Goal: Task Accomplishment & Management: Manage account settings

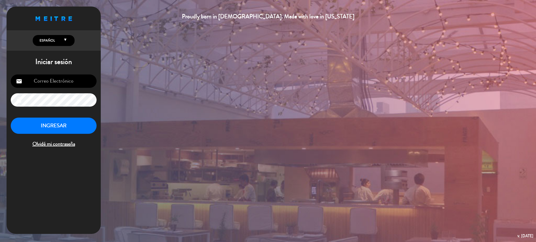
type input "[EMAIL_ADDRESS][DOMAIN_NAME]"
click at [48, 129] on button "INGRESAR" at bounding box center [54, 126] width 86 height 16
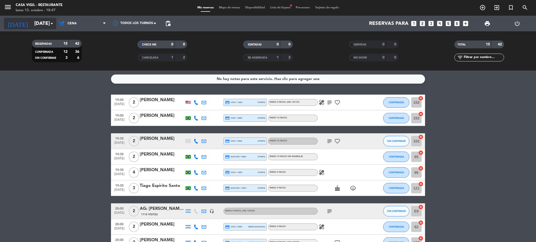
click at [37, 25] on input "[DATE]" at bounding box center [63, 23] width 63 height 11
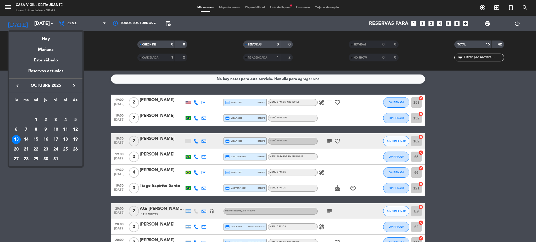
click at [67, 139] on div "18" at bounding box center [65, 139] width 9 height 9
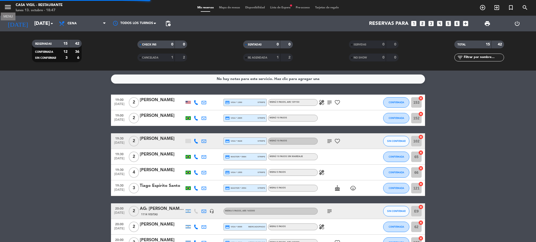
click at [11, 7] on icon "menu" at bounding box center [8, 7] width 8 height 8
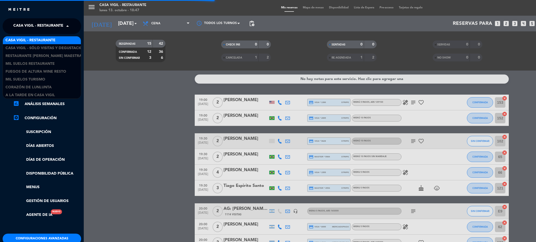
click at [31, 27] on span "Casa Vigil - Restaurante" at bounding box center [38, 26] width 50 height 11
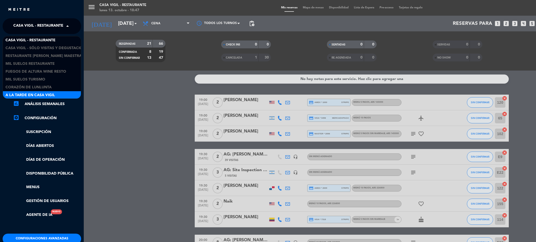
click at [31, 95] on span "A la tarde en Casa Vigil" at bounding box center [29, 95] width 49 height 6
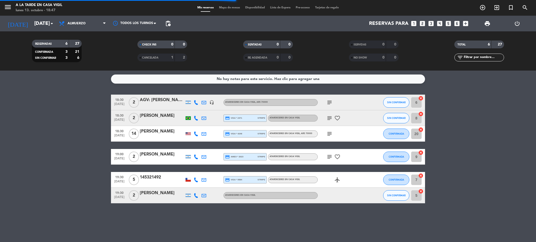
click at [170, 24] on span "pending_actions" at bounding box center [168, 23] width 6 height 6
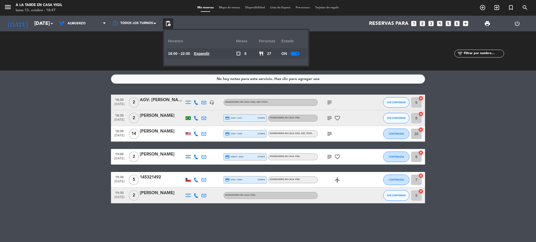
click at [296, 52] on div at bounding box center [294, 54] width 9 height 4
click at [37, 23] on input "sáb. 18 oct." at bounding box center [63, 23] width 63 height 11
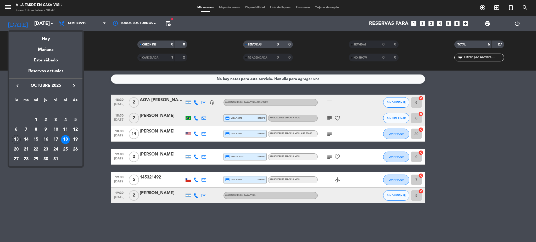
click at [44, 138] on div "16" at bounding box center [45, 139] width 9 height 9
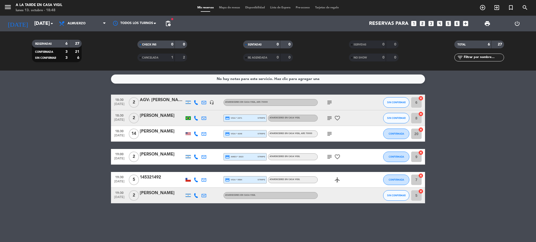
type input "jue. 16 oct."
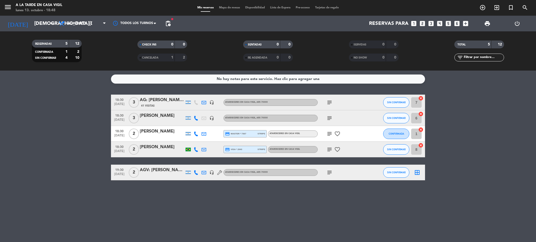
click at [170, 23] on span "pending_actions" at bounding box center [168, 23] width 6 height 6
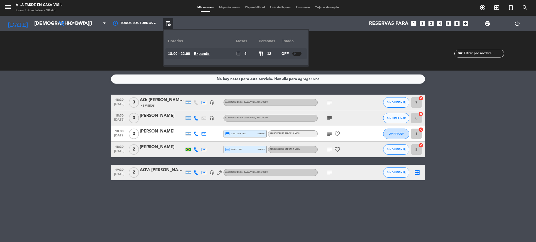
click at [170, 23] on span "pending_actions" at bounding box center [168, 23] width 6 height 6
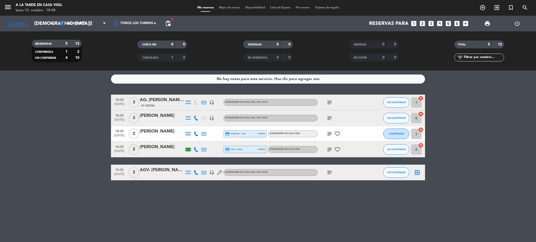
click at [254, 79] on div "No hay notas para este servicio. Haz clic para agregar una" at bounding box center [268, 79] width 103 height 6
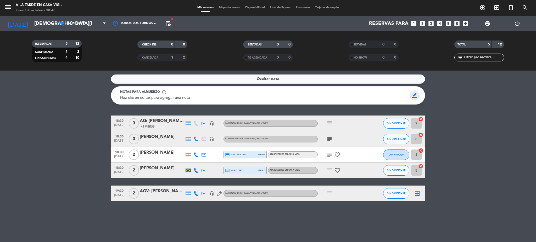
click at [415, 94] on span "border_color" at bounding box center [414, 96] width 10 height 10
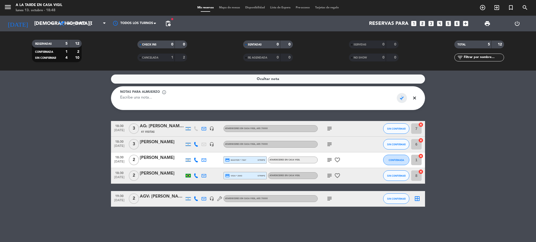
click at [401, 94] on span "check" at bounding box center [402, 98] width 10 height 10
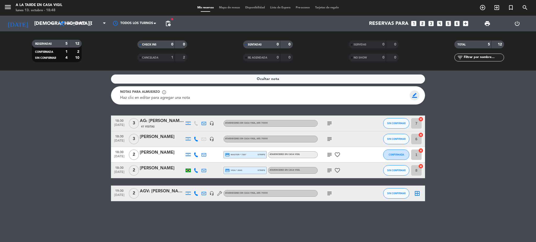
click at [414, 94] on span "border_color" at bounding box center [414, 96] width 10 height 10
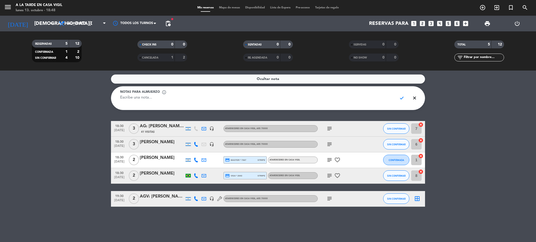
click at [385, 96] on textarea at bounding box center [256, 101] width 273 height 12
type textarea "V"
type textarea "CERRADO A PEDIDO DE IVAN - MAJO"
click at [402, 97] on span "check" at bounding box center [402, 98] width 10 height 10
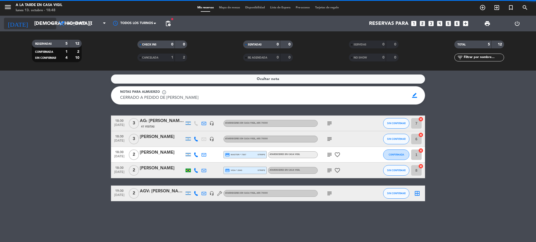
click at [40, 22] on input "jue. 16 oct." at bounding box center [63, 23] width 63 height 11
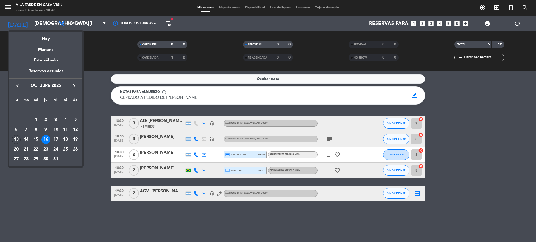
click at [67, 137] on div "18" at bounding box center [65, 139] width 9 height 9
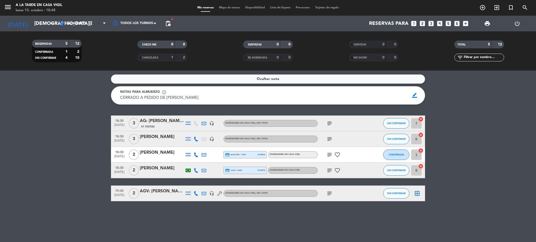
type input "sáb. 18 oct."
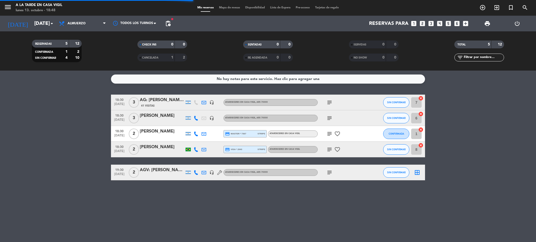
click at [400, 79] on div "No hay notas para este servicio. Haz clic para agregar una" at bounding box center [268, 79] width 314 height 9
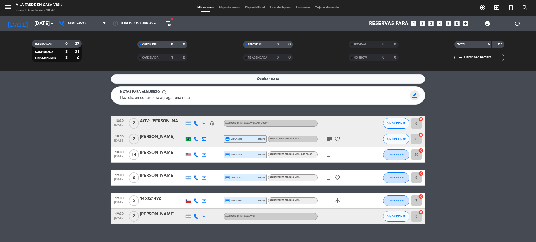
click at [415, 95] on span "border_color" at bounding box center [414, 96] width 10 height 10
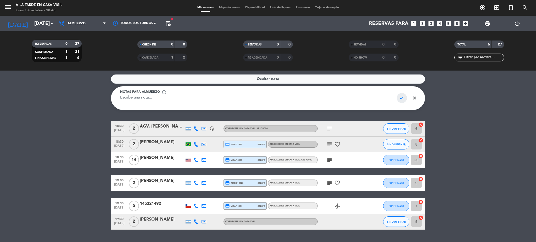
click at [401, 95] on span "check" at bounding box center [402, 98] width 10 height 10
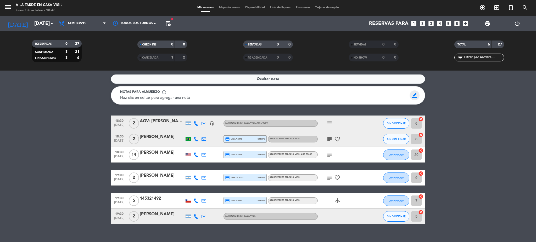
click at [416, 95] on span "border_color" at bounding box center [414, 96] width 10 height 10
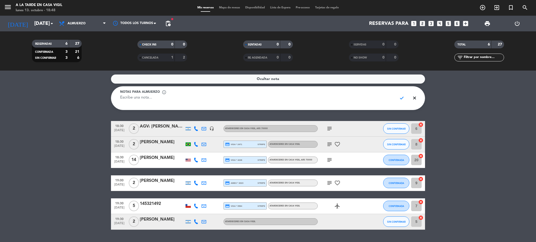
click at [354, 100] on textarea at bounding box center [256, 101] width 273 height 12
type textarea "CERRADO A PEDIDO DE IVAN - MAJO"
click at [400, 98] on span "check" at bounding box center [402, 98] width 10 height 10
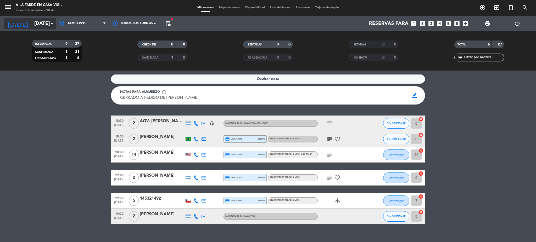
click at [41, 22] on input "sáb. 18 oct." at bounding box center [63, 23] width 63 height 11
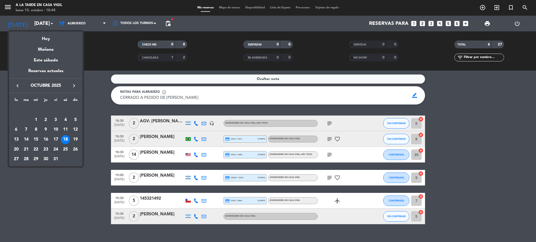
click at [57, 148] on div "24" at bounding box center [55, 149] width 9 height 9
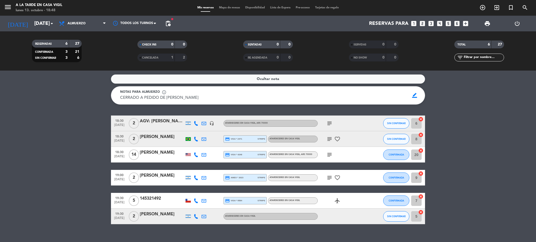
type input "vie. 24 oct."
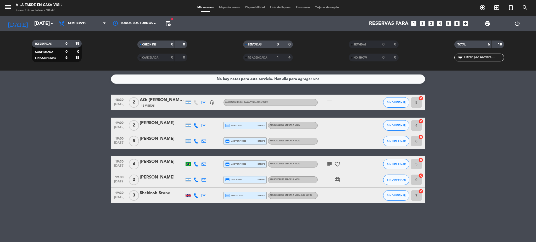
click at [399, 79] on div "No hay notas para este servicio. Haz clic para agregar una" at bounding box center [268, 79] width 314 height 9
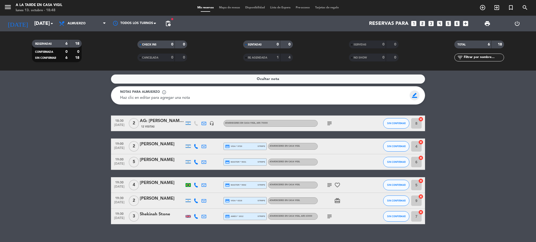
click at [414, 96] on span "border_color" at bounding box center [414, 96] width 10 height 10
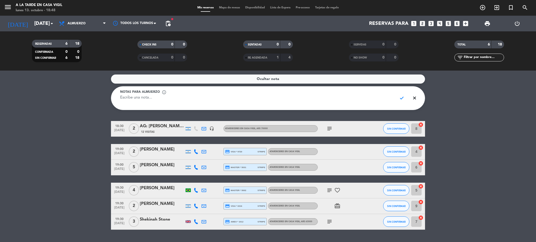
click at [383, 96] on textarea at bounding box center [256, 101] width 273 height 12
type textarea "V"
type textarea "CERRADO A PEDIDO DE IVAN - MAJO"
click at [401, 96] on span "check" at bounding box center [402, 98] width 10 height 10
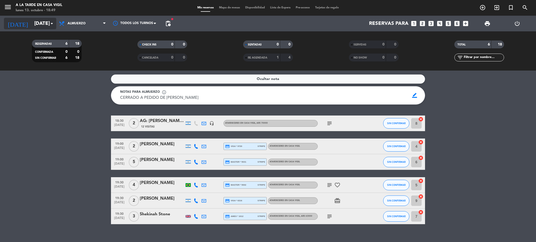
click at [33, 22] on input "vie. 24 oct." at bounding box center [63, 23] width 63 height 11
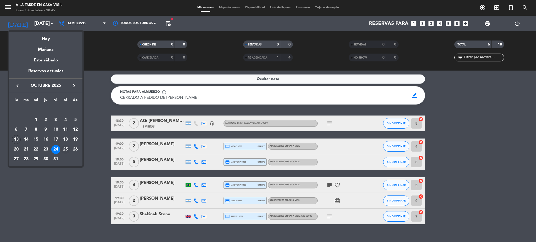
click at [64, 149] on div "25" at bounding box center [65, 149] width 9 height 9
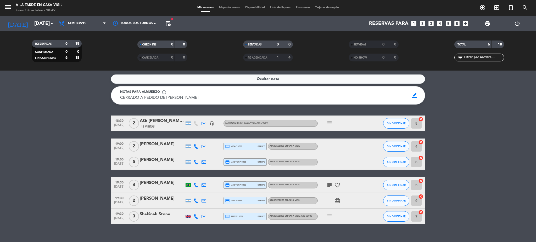
type input "sáb. 25 oct."
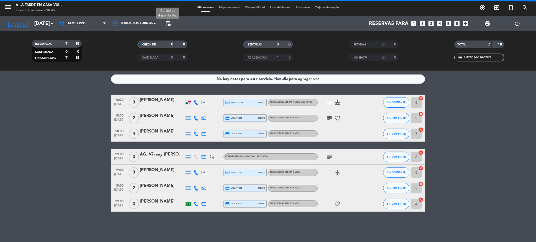
click at [170, 23] on span "pending_actions" at bounding box center [168, 23] width 6 height 6
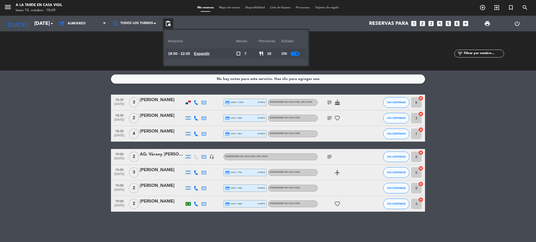
click at [292, 52] on div at bounding box center [294, 54] width 9 height 4
click at [354, 77] on div "No hay notas para este servicio. Haz clic para agregar una" at bounding box center [268, 79] width 314 height 9
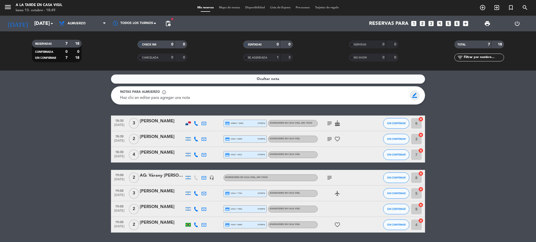
click at [414, 94] on span "border_color" at bounding box center [414, 96] width 10 height 10
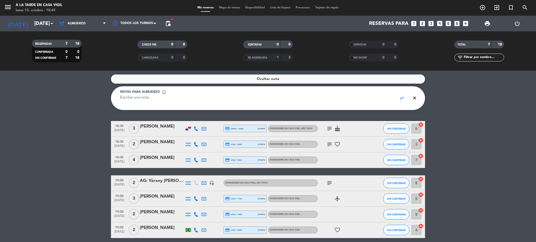
click at [381, 95] on textarea at bounding box center [256, 101] width 273 height 12
drag, startPoint x: 207, startPoint y: 97, endPoint x: 114, endPoint y: 95, distance: 92.4
click at [114, 95] on div "Notas para almuerzo info_outline CERRADO A PEDIDO DE IVAN. SUMAR CENAS - MAJO c…" at bounding box center [268, 98] width 314 height 24
type textarea "CERRADO A PEDIDO DE IVAN. SUMAR CENAS - MAJO"
click at [399, 98] on span "check" at bounding box center [402, 98] width 10 height 10
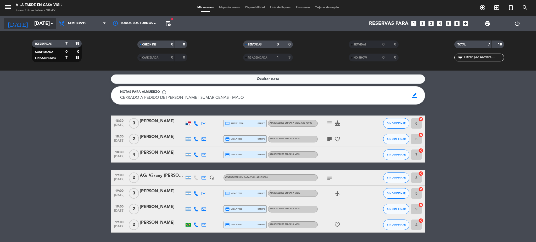
click at [44, 21] on input "sáb. 25 oct." at bounding box center [63, 23] width 63 height 11
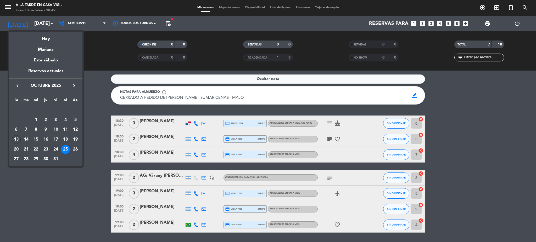
click at [54, 150] on div "24" at bounding box center [55, 149] width 9 height 9
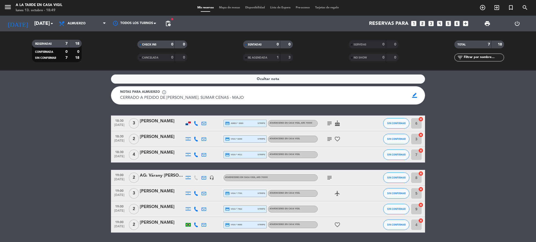
type input "vie. 24 oct."
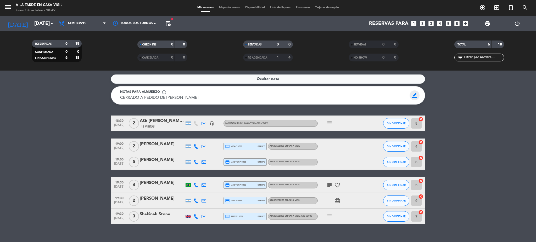
click at [413, 94] on span "border_color" at bounding box center [414, 96] width 10 height 10
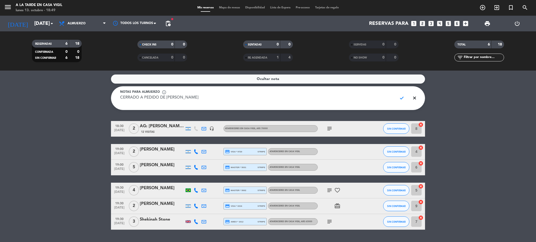
click at [369, 96] on textarea "CERRADO A PEDIDO DE IVAN - MAJO" at bounding box center [256, 101] width 273 height 12
paste textarea ". SUMAR CENAS"
type textarea "CERRADO A PEDIDO DE IVAN. SUMAR CENAS - MAJO"
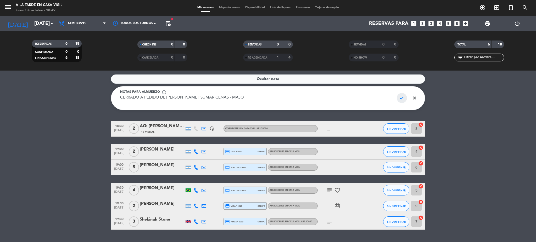
click at [402, 98] on span "check" at bounding box center [402, 98] width 10 height 10
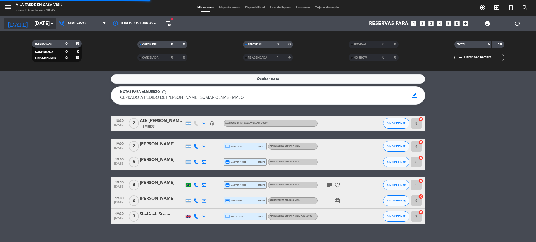
click at [47, 24] on input "vie. 24 oct." at bounding box center [63, 23] width 63 height 11
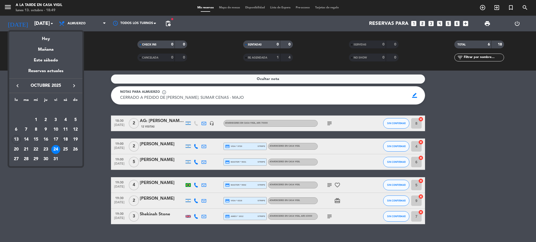
click at [66, 139] on div "18" at bounding box center [65, 139] width 9 height 9
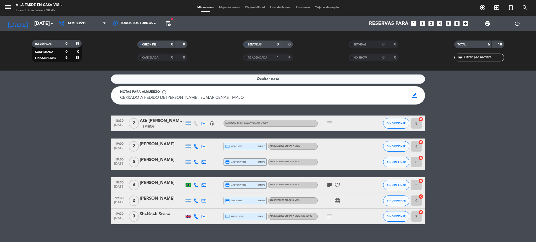
type input "sáb. 18 oct."
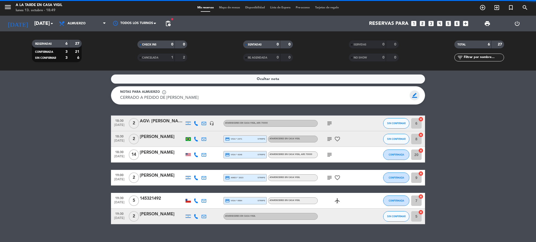
click at [414, 94] on span "border_color" at bounding box center [414, 96] width 10 height 10
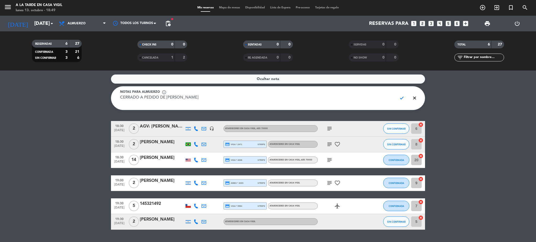
click at [359, 96] on textarea "CERRADO A PEDIDO DE IVAN - MAJO" at bounding box center [256, 101] width 273 height 12
paste textarea ". SUMAR CENAS"
type textarea "CERRADO A PEDIDO DE IVAN. SUMAR CENAS - MAJO"
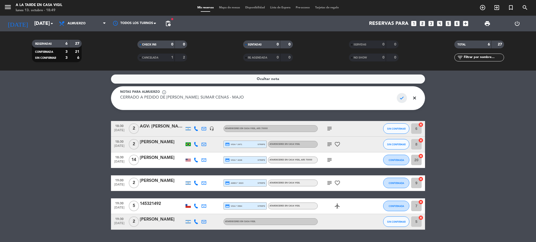
click at [403, 98] on span "check" at bounding box center [402, 98] width 10 height 10
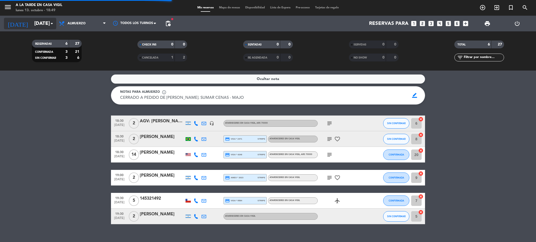
click at [34, 21] on input "sáb. 18 oct." at bounding box center [63, 23] width 63 height 11
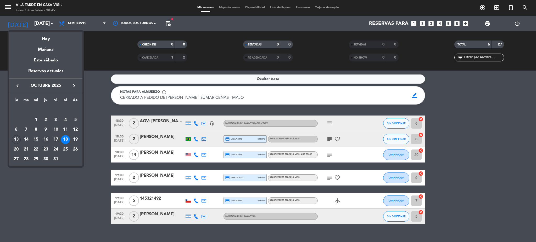
click at [44, 138] on div "16" at bounding box center [45, 139] width 9 height 9
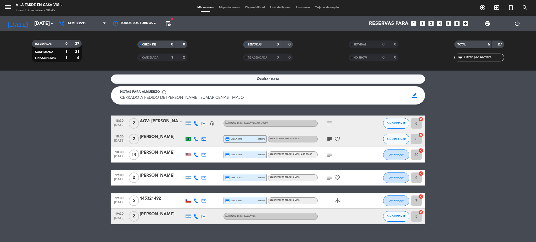
type input "jue. 16 oct."
click at [413, 95] on span "border_color" at bounding box center [414, 96] width 10 height 10
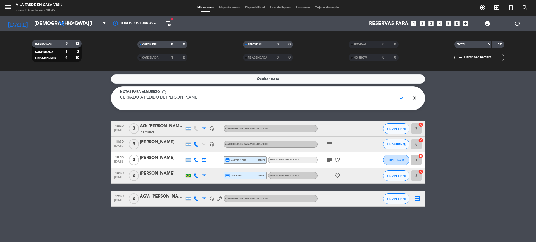
click at [358, 97] on textarea "CERRADO A PEDIDO DE IVAN - MAJO" at bounding box center [256, 101] width 273 height 12
paste textarea ". SUMAR CENAS"
type textarea "CERRADO A PEDIDO DE IVAN. SUMAR CENAS - MAJO"
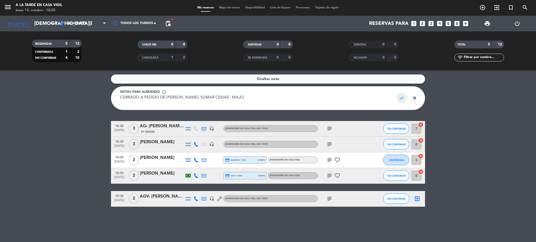
click at [402, 99] on span "check" at bounding box center [402, 98] width 10 height 10
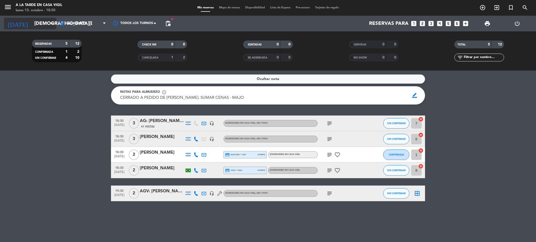
click at [32, 21] on input "jue. 16 oct." at bounding box center [63, 23] width 63 height 11
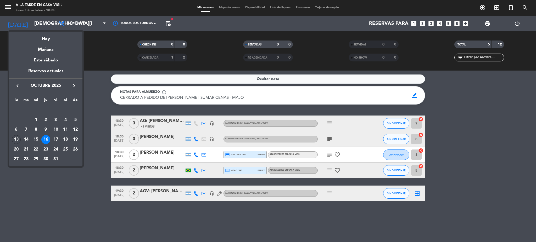
click at [78, 21] on div at bounding box center [268, 121] width 536 height 242
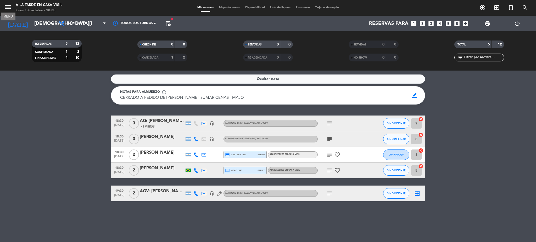
click at [12, 6] on icon "menu" at bounding box center [8, 7] width 8 height 8
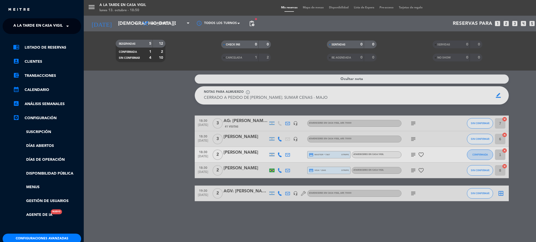
click at [22, 25] on span "A la tarde en Casa Vigil" at bounding box center [37, 26] width 49 height 11
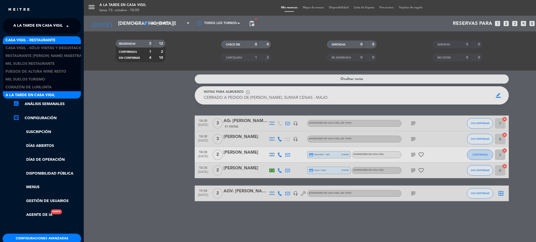
scroll to position [1, 0]
click at [28, 39] on span "Casa Vigil - Restaurante" at bounding box center [30, 40] width 50 height 6
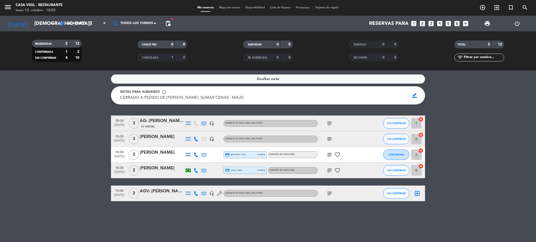
click at [423, 22] on icon "looks_two" at bounding box center [422, 23] width 7 height 7
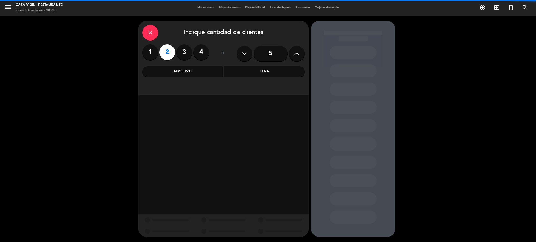
click at [171, 72] on div "Almuerzo" at bounding box center [182, 71] width 81 height 10
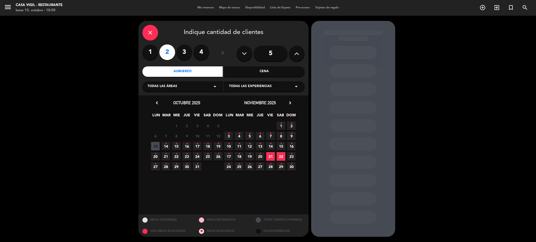
click at [155, 33] on div "close" at bounding box center [150, 33] width 16 height 16
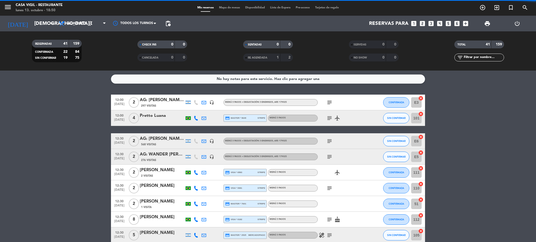
click at [421, 23] on icon "looks_two" at bounding box center [422, 23] width 7 height 7
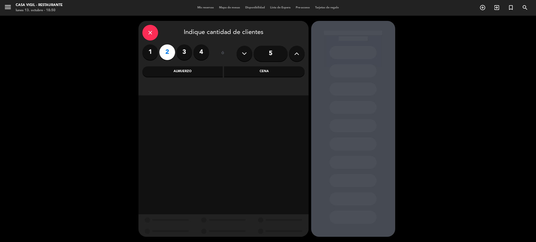
drag, startPoint x: 182, startPoint y: 72, endPoint x: 178, endPoint y: 78, distance: 7.5
click at [181, 72] on div "Almuerzo" at bounding box center [182, 71] width 81 height 10
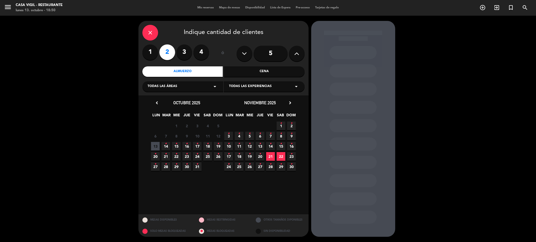
click at [187, 145] on icon "•" at bounding box center [187, 144] width 2 height 8
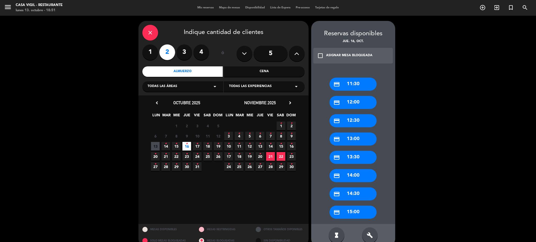
click at [352, 138] on div "credit_card 13:00" at bounding box center [352, 139] width 47 height 13
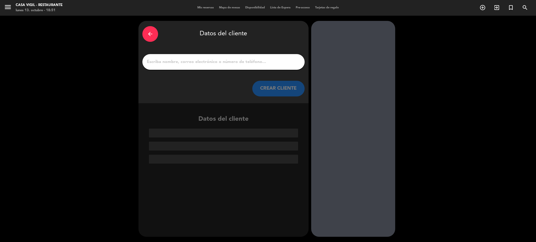
click at [173, 60] on input "1" at bounding box center [223, 61] width 154 height 7
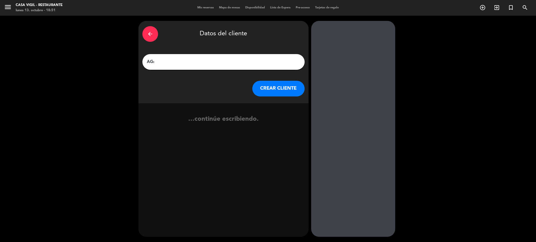
paste input "Facundo Cáceres"
type input "AG: Facundo Cáceres x2"
click at [284, 87] on button "CREAR CLIENTE" at bounding box center [278, 89] width 52 height 16
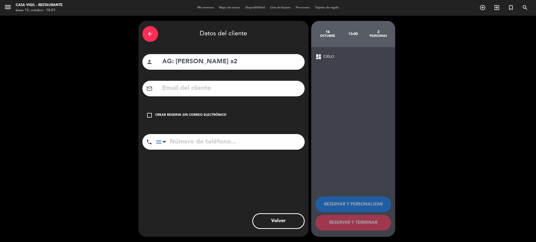
click at [165, 114] on div "Crear reserva sin correo electrónico" at bounding box center [190, 115] width 71 height 5
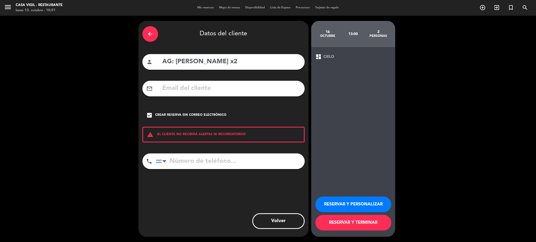
click at [333, 200] on button "RESERVAR Y PERSONALIZAR" at bounding box center [353, 205] width 76 height 16
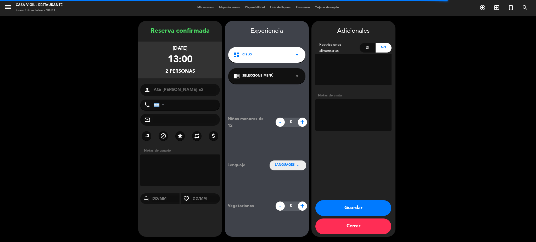
click at [342, 109] on textarea at bounding box center [353, 114] width 76 height 31
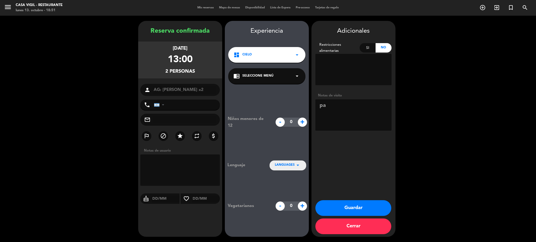
type textarea "p"
paste textarea "Dueño de tromen"
drag, startPoint x: 347, startPoint y: 106, endPoint x: 345, endPoint y: 106, distance: 2.9
click at [345, 106] on textarea at bounding box center [353, 114] width 76 height 31
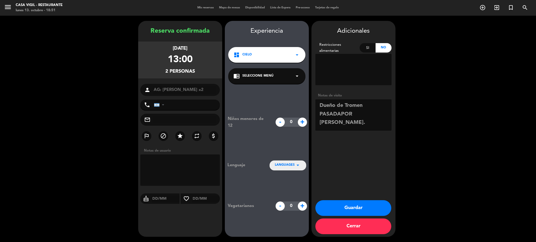
click at [373, 105] on textarea at bounding box center [353, 114] width 76 height 31
paste textarea "Tiene por canje almuerzo/cena liberada"
click at [384, 125] on textarea at bounding box center [353, 114] width 76 height 31
type textarea "Dueño de Tromen. Tiene por canje almuerzo/cena liberada. Ver degustación. PASAD…"
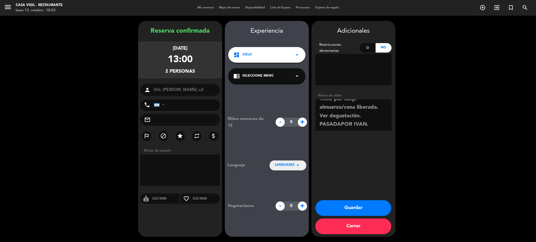
click at [344, 207] on button "Guardar" at bounding box center [353, 208] width 76 height 16
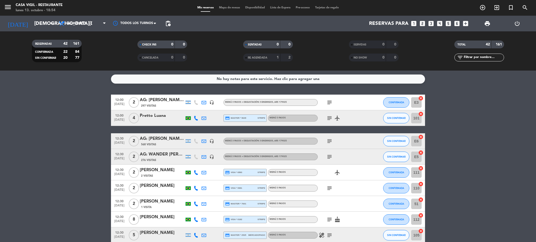
click at [10, 9] on icon "menu" at bounding box center [8, 7] width 8 height 8
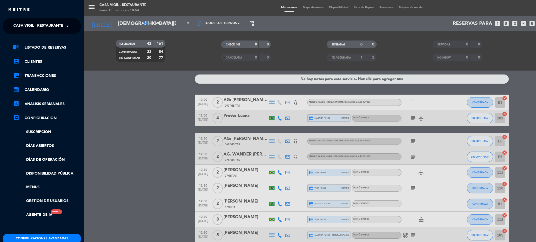
click at [32, 25] on span "Casa Vigil - Restaurante" at bounding box center [38, 26] width 50 height 11
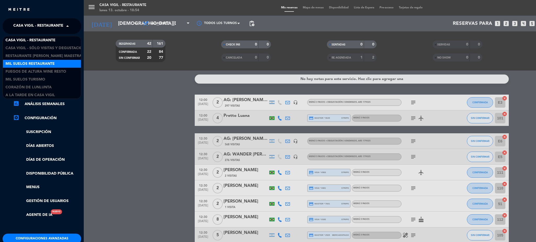
click at [32, 64] on span "Mil Suelos Restaurante" at bounding box center [29, 64] width 49 height 6
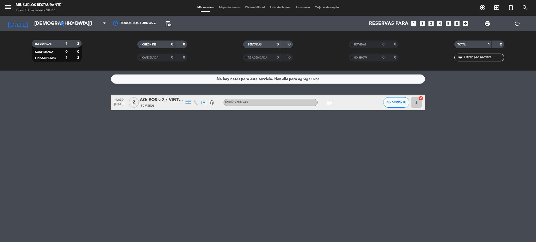
click at [283, 6] on span "Lista de Espera" at bounding box center [280, 7] width 26 height 3
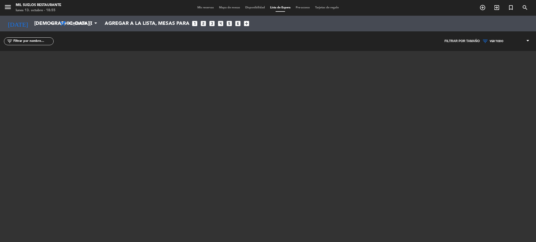
click at [198, 6] on div "menu Mil Suelos Restaurante lunes 13. octubre - 18:55 Mis reservas Mapa de mesa…" at bounding box center [268, 8] width 536 height 16
click at [197, 7] on span "Mis reservas" at bounding box center [206, 7] width 22 height 3
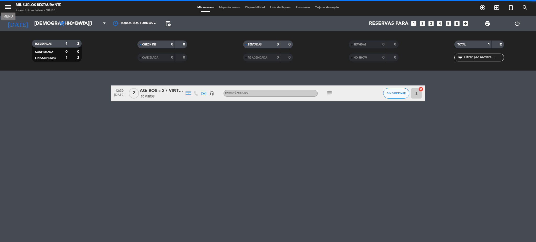
click at [5, 4] on icon "menu" at bounding box center [8, 7] width 8 height 8
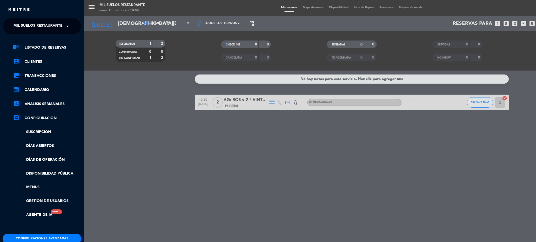
click at [32, 22] on span "Mil Suelos Restaurante" at bounding box center [37, 26] width 49 height 11
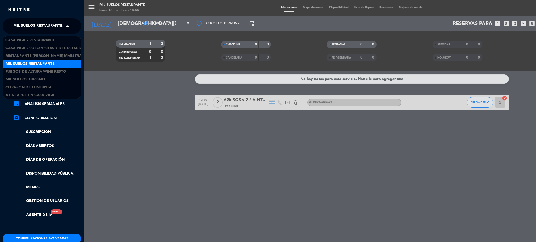
scroll to position [1, 0]
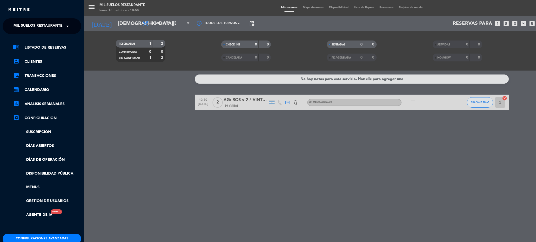
click at [99, 110] on div "menu Mil Suelos Restaurante lunes 13. octubre - 18:55 Mis reservas Mapa de mesa…" at bounding box center [352, 121] width 536 height 242
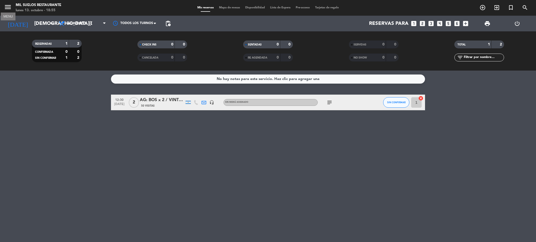
click at [6, 8] on icon "menu" at bounding box center [8, 7] width 8 height 8
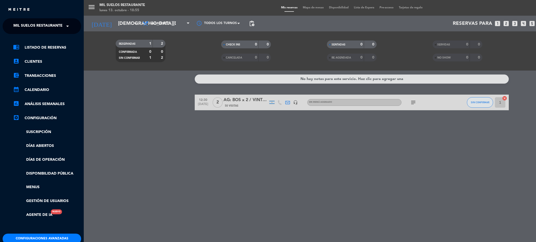
drag, startPoint x: 41, startPoint y: 47, endPoint x: 60, endPoint y: 65, distance: 25.9
click at [41, 47] on link "chrome_reader_mode Listado de Reservas" at bounding box center [47, 47] width 68 height 6
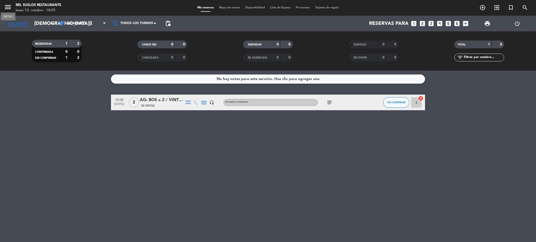
click at [8, 8] on icon "menu" at bounding box center [8, 7] width 8 height 8
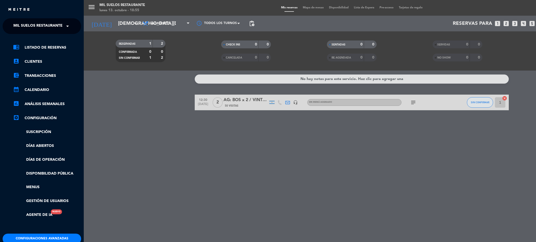
click at [35, 27] on span "Mil Suelos Restaurante" at bounding box center [37, 26] width 49 height 11
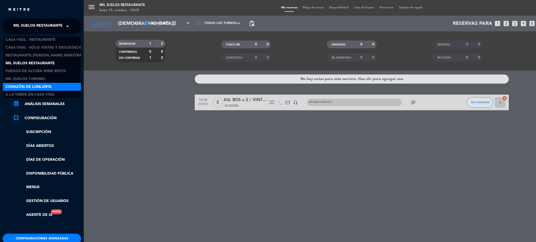
click at [110, 144] on div "menu Mil Suelos Restaurante lunes 13. octubre - 18:55 Mis reservas Mapa de mesa…" at bounding box center [352, 121] width 536 height 242
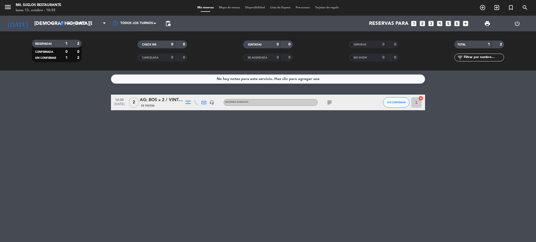
click at [8, 9] on icon "menu" at bounding box center [8, 7] width 8 height 8
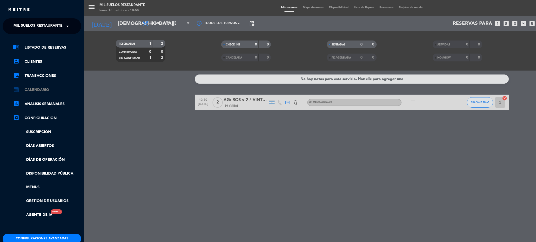
click at [47, 92] on link "calendar_month Calendario" at bounding box center [47, 90] width 68 height 6
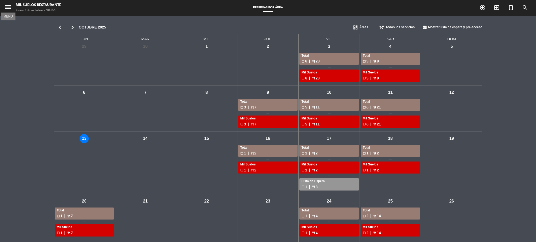
click at [8, 4] on icon "menu" at bounding box center [8, 7] width 8 height 8
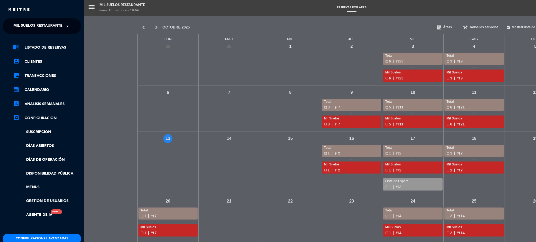
click at [36, 44] on div "chrome_reader_mode Listado de Reservas account_box Clientes account_balance_wal…" at bounding box center [42, 134] width 86 height 200
click at [34, 48] on link "chrome_reader_mode Listado de Reservas" at bounding box center [47, 47] width 68 height 6
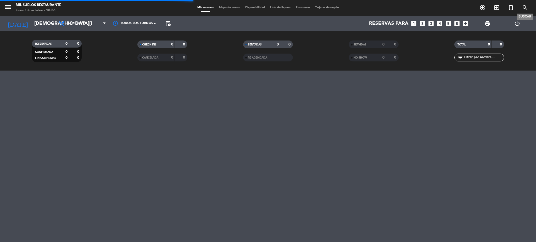
click at [525, 8] on icon "search" at bounding box center [525, 7] width 6 height 6
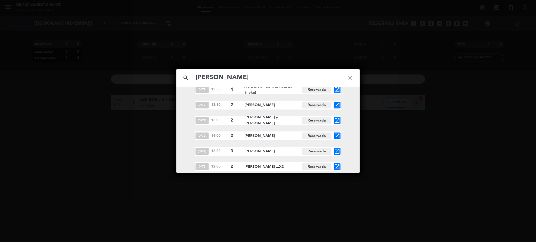
scroll to position [52, 0]
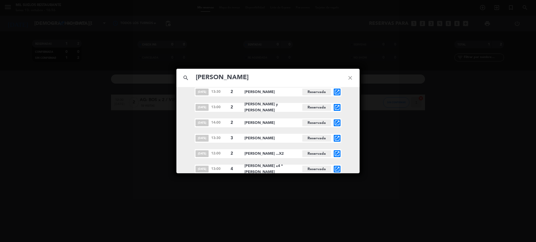
type input "pedro"
click at [336, 170] on icon "open_in_new" at bounding box center [337, 169] width 6 height 6
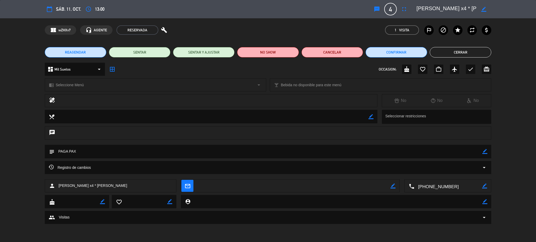
click at [100, 171] on div "Registro de cambios arrow_drop_down" at bounding box center [268, 167] width 447 height 13
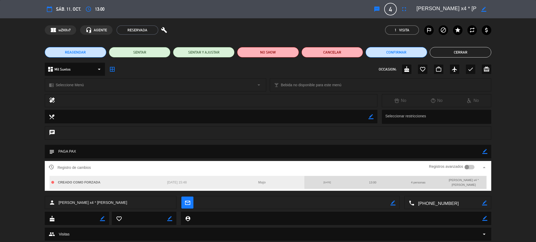
click at [100, 169] on div "Registro de cambios Registros avanzados arrow_drop_up" at bounding box center [268, 168] width 439 height 8
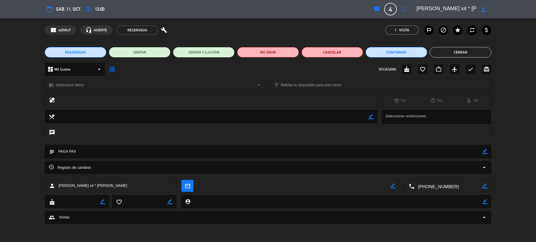
click at [453, 54] on button "Cerrar" at bounding box center [460, 52] width 61 height 10
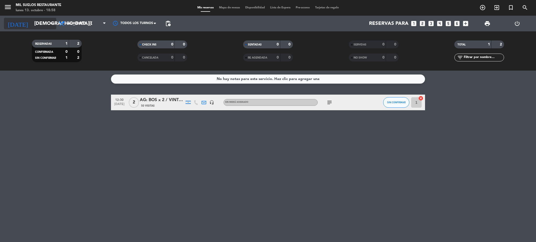
click at [38, 25] on input "jue. 16 oct." at bounding box center [63, 23] width 63 height 11
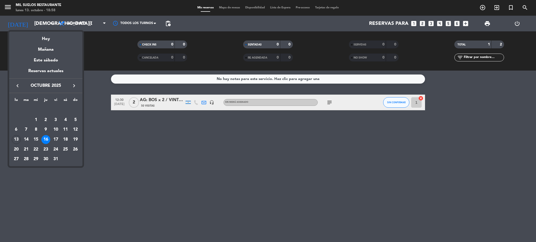
click at [73, 87] on icon "keyboard_arrow_right" at bounding box center [74, 86] width 6 height 6
click at [63, 140] on div "22" at bounding box center [65, 139] width 9 height 9
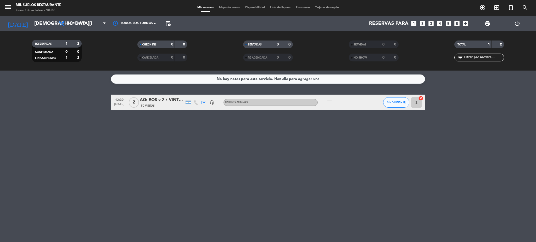
type input "sáb. 22 nov."
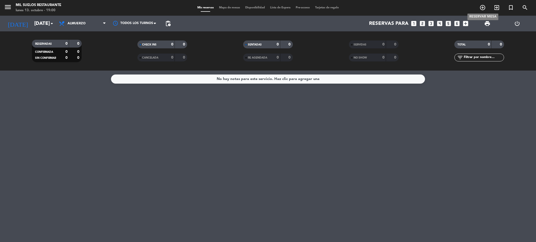
click at [482, 8] on icon "add_circle_outline" at bounding box center [482, 7] width 6 height 6
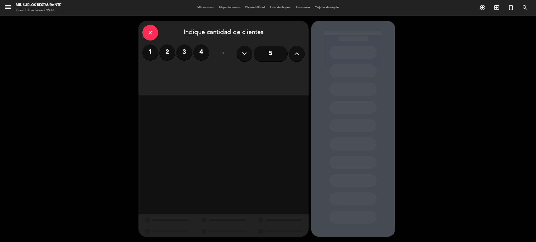
click at [154, 32] on div "close" at bounding box center [150, 33] width 16 height 16
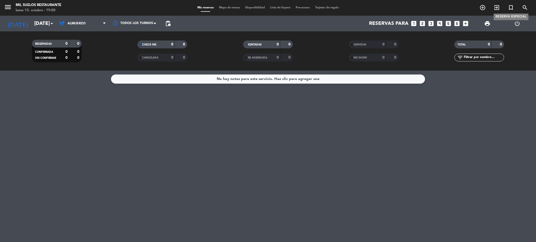
click at [511, 8] on icon "turned_in_not" at bounding box center [511, 7] width 6 height 6
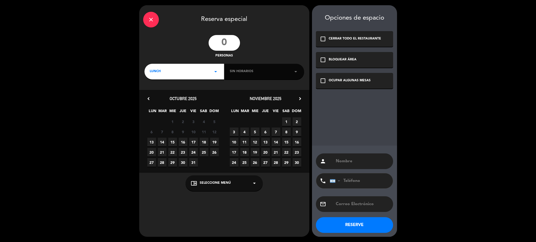
click at [226, 44] on input "number" at bounding box center [224, 43] width 31 height 16
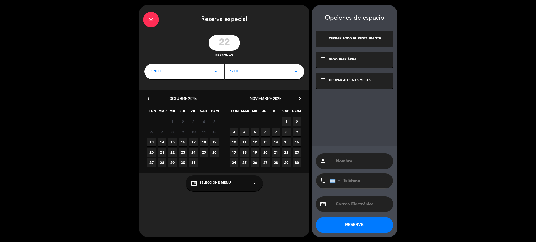
type input "22"
click at [248, 72] on div "12:00 arrow_drop_down" at bounding box center [264, 72] width 80 height 16
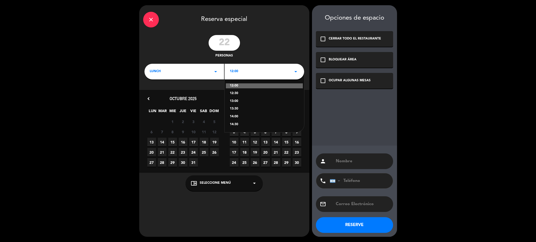
click at [236, 101] on div "13:00" at bounding box center [264, 101] width 69 height 5
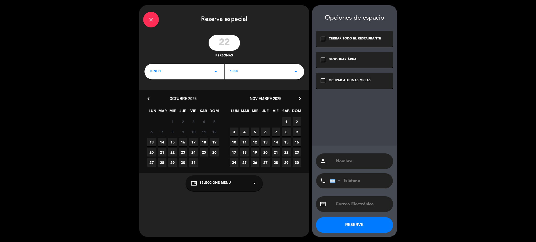
click at [286, 151] on span "22" at bounding box center [286, 152] width 9 height 9
click at [358, 83] on div "OCUPAR ALGUNAS MESAS" at bounding box center [350, 80] width 42 height 5
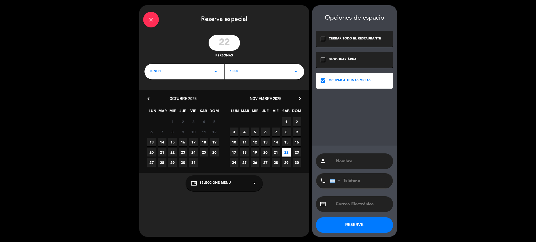
click at [237, 180] on div "chrome_reader_mode Seleccione Menú arrow_drop_down" at bounding box center [223, 184] width 77 height 16
click at [358, 161] on input "text" at bounding box center [362, 161] width 54 height 7
click at [343, 162] on input "text" at bounding box center [362, 161] width 54 height 7
paste input "Club del vino de rosario"
drag, startPoint x: 371, startPoint y: 162, endPoint x: 367, endPoint y: 162, distance: 3.4
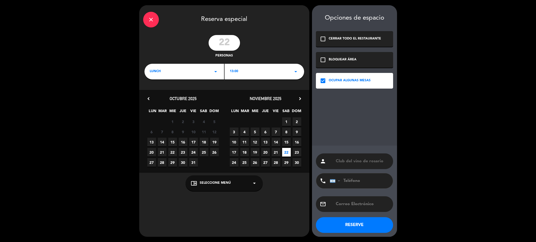
click at [367, 162] on input "Club del vino de rosario" at bounding box center [362, 161] width 54 height 7
type input "Club del vino de Rosario"
click at [352, 223] on button "RESERVE" at bounding box center [354, 225] width 77 height 16
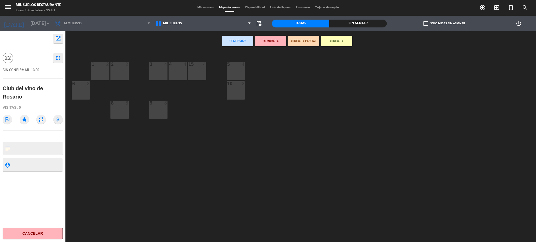
click at [156, 68] on div "3 4" at bounding box center [158, 71] width 18 height 18
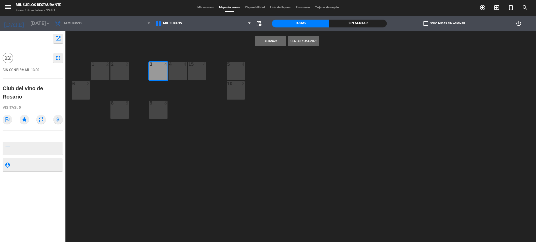
click at [188, 71] on div "15 4" at bounding box center [197, 71] width 18 height 18
click at [175, 68] on div "4 4" at bounding box center [177, 71] width 18 height 18
click at [237, 67] on div "5 4" at bounding box center [236, 71] width 18 height 18
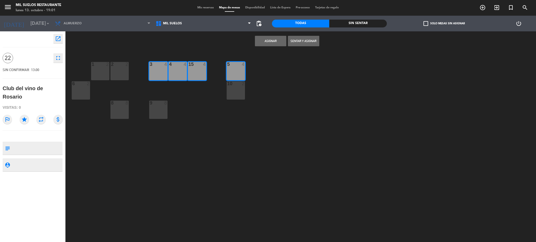
click at [237, 92] on div "10 2" at bounding box center [236, 90] width 18 height 18
click at [240, 90] on div "10 2" at bounding box center [236, 90] width 18 height 18
click at [161, 108] on div "9 8" at bounding box center [158, 110] width 18 height 18
click at [265, 42] on button "Asignar" at bounding box center [270, 41] width 31 height 10
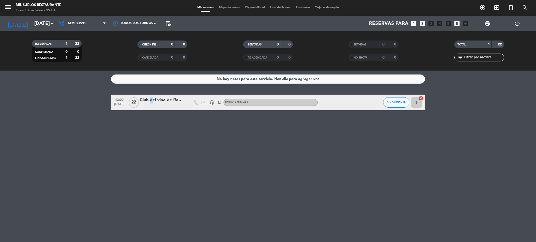
click at [149, 101] on div "Club del vino de Rosario" at bounding box center [162, 100] width 44 height 7
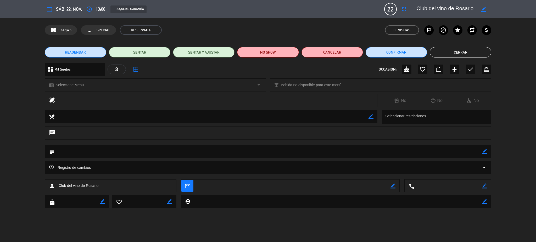
click at [404, 10] on icon "fullscreen" at bounding box center [404, 9] width 6 height 6
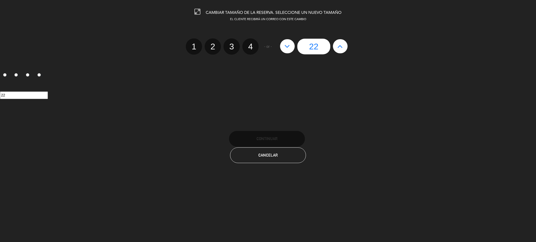
click at [340, 48] on icon at bounding box center [339, 46] width 5 height 8
type input "23"
click at [340, 48] on icon at bounding box center [339, 46] width 5 height 8
type input "24"
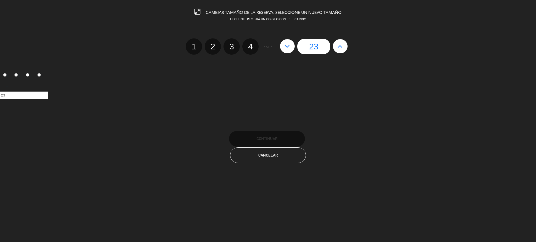
type input "24"
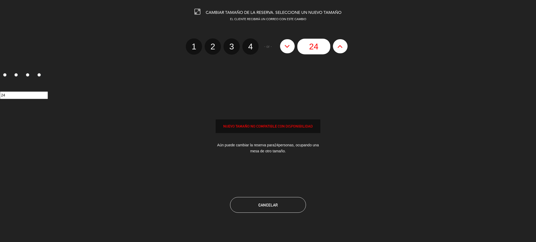
click at [340, 48] on icon at bounding box center [339, 46] width 5 height 8
type input "25"
click at [341, 48] on icon at bounding box center [339, 46] width 5 height 8
type input "26"
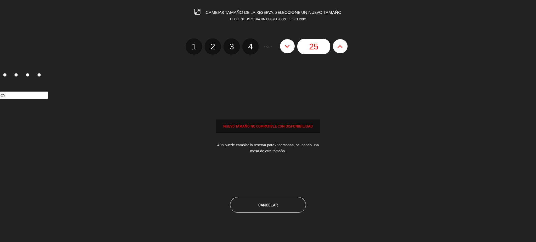
type input "26"
click at [341, 48] on icon at bounding box center [339, 46] width 5 height 8
type input "27"
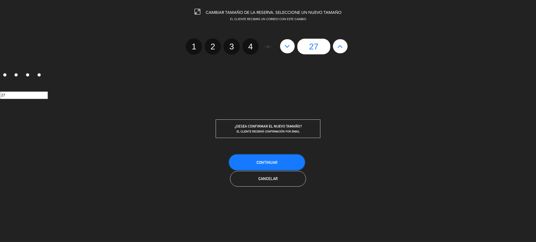
click at [271, 162] on span "Continuar" at bounding box center [266, 162] width 21 height 4
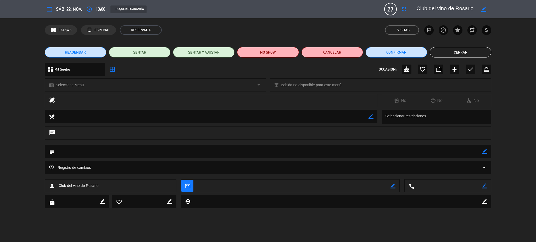
click at [484, 151] on icon "border_color" at bounding box center [484, 151] width 5 height 5
click at [447, 149] on textarea at bounding box center [268, 151] width 428 height 13
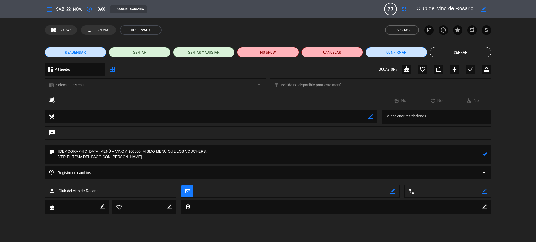
click at [479, 153] on textarea at bounding box center [268, 154] width 428 height 19
type textarea "PAGAN MENÚ + VINO A $60000. MISMO MENÚ QUE LOS VOUCHERS. VER EL TEMA DEL PAGO C…"
click at [486, 154] on icon at bounding box center [484, 154] width 5 height 5
click at [474, 53] on button "Cerrar" at bounding box center [460, 52] width 61 height 10
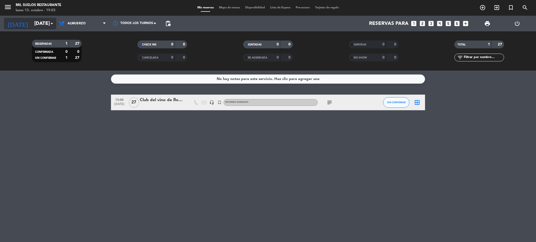
click at [39, 22] on input "sáb. 22 nov." at bounding box center [63, 23] width 63 height 11
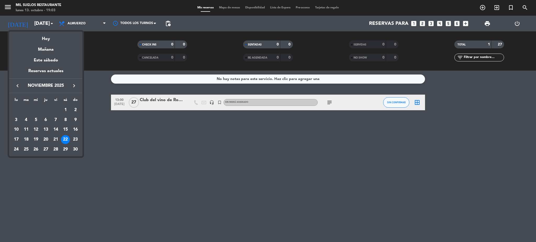
click at [15, 87] on icon "keyboard_arrow_left" at bounding box center [17, 86] width 6 height 6
click at [74, 140] on div "19" at bounding box center [75, 139] width 9 height 9
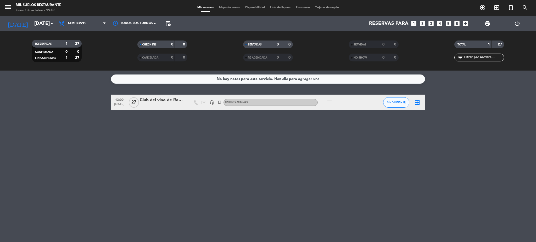
type input "dom. 19 oct."
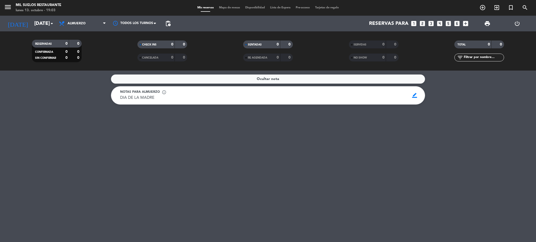
click at [456, 23] on icon "looks_6" at bounding box center [456, 23] width 7 height 7
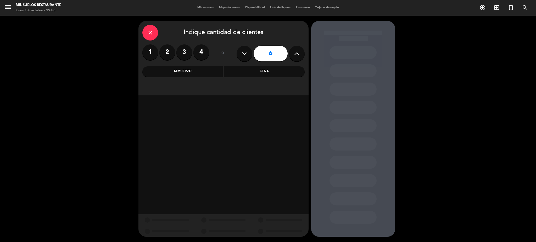
click at [188, 71] on div "Almuerzo" at bounding box center [182, 71] width 81 height 10
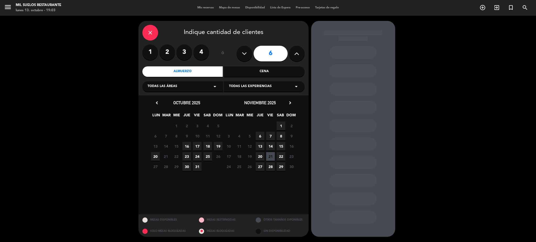
click at [220, 147] on span "19" at bounding box center [218, 146] width 9 height 9
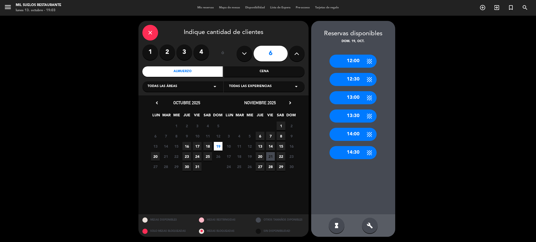
click at [352, 95] on div "13:00" at bounding box center [352, 97] width 47 height 13
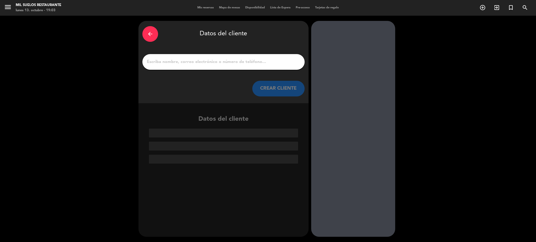
click at [176, 65] on input "1" at bounding box center [223, 61] width 154 height 7
paste input "Giuliana Bernardi x6"
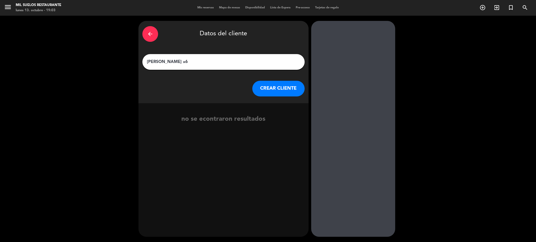
type input "Giuliana Bernardi x6"
click at [278, 90] on button "CREAR CLIENTE" at bounding box center [278, 89] width 52 height 16
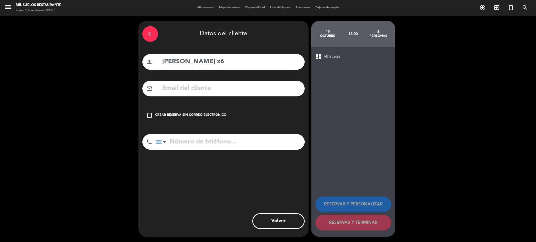
click at [240, 90] on input "text" at bounding box center [231, 88] width 139 height 11
click at [178, 113] on div "Crear reserva sin correo electrónico" at bounding box center [190, 115] width 71 height 5
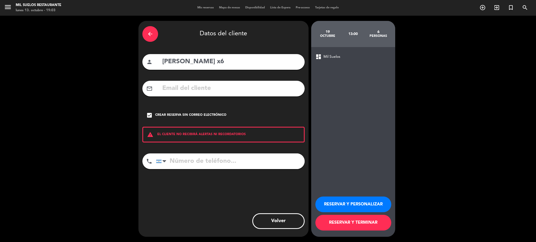
drag, startPoint x: 343, startPoint y: 206, endPoint x: 334, endPoint y: 199, distance: 10.9
click at [344, 206] on button "RESERVAR Y PERSONALIZAR" at bounding box center [353, 205] width 76 height 16
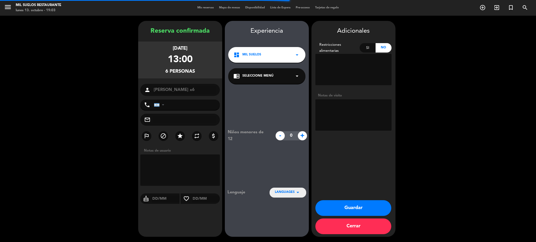
click at [339, 111] on textarea at bounding box center [353, 114] width 76 height 31
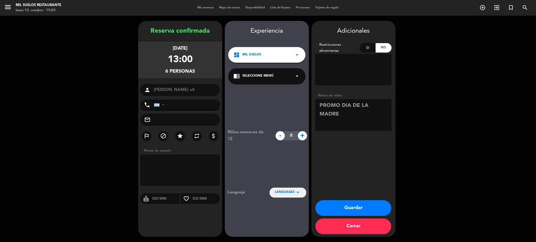
type textarea "PROMO DIA DE LA MADRE"
click at [367, 208] on button "Guardar" at bounding box center [353, 208] width 76 height 16
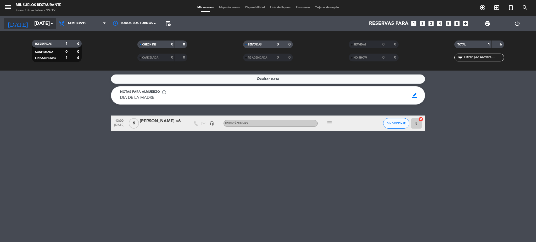
click at [40, 26] on input "dom. 19 oct." at bounding box center [63, 23] width 63 height 11
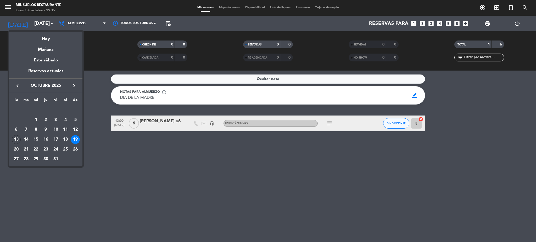
click at [16, 86] on icon "keyboard_arrow_left" at bounding box center [17, 86] width 6 height 6
drag, startPoint x: 74, startPoint y: 85, endPoint x: 74, endPoint y: 93, distance: 7.6
click at [74, 85] on icon "keyboard_arrow_right" at bounding box center [74, 86] width 6 height 6
click at [36, 139] on div "15" at bounding box center [35, 139] width 9 height 9
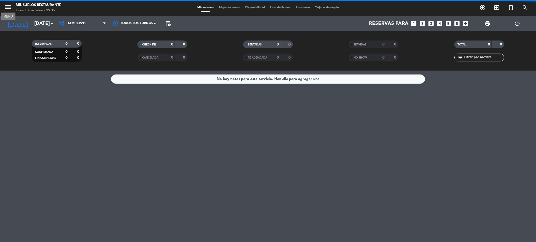
click at [8, 7] on icon "menu" at bounding box center [8, 7] width 8 height 8
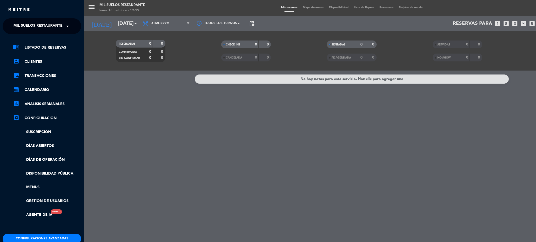
click at [42, 29] on span "Mil Suelos Restaurante" at bounding box center [37, 26] width 49 height 11
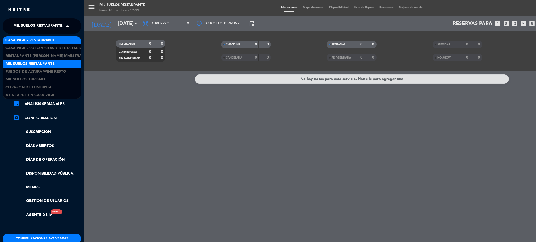
scroll to position [1, 0]
click at [41, 40] on span "Casa Vigil - Restaurante" at bounding box center [30, 40] width 50 height 6
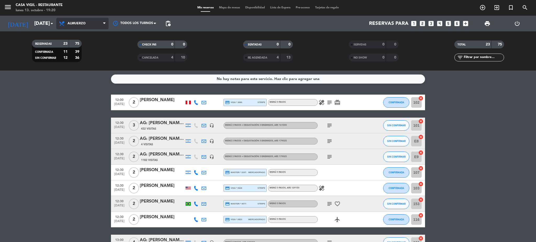
click at [75, 23] on span "Almuerzo" at bounding box center [76, 24] width 18 height 4
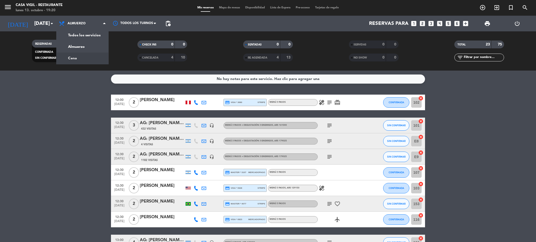
click at [71, 58] on div "menu Casa Vigil - Restaurante lunes 13. octubre - 19:20 Mis reservas Mapa de me…" at bounding box center [268, 35] width 536 height 71
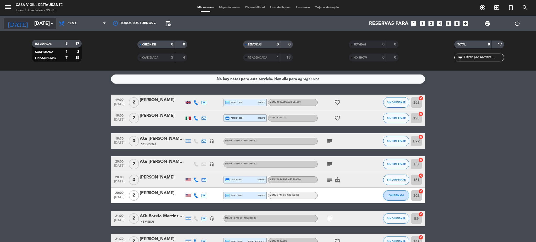
click at [42, 19] on input "mié. 15 oct." at bounding box center [63, 23] width 63 height 11
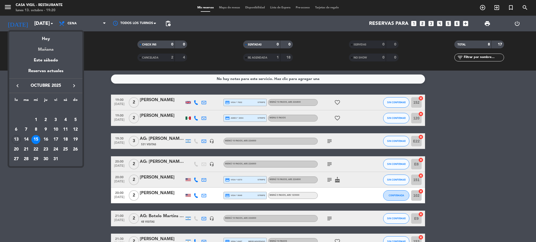
click at [46, 49] on div "Mañana" at bounding box center [45, 47] width 73 height 11
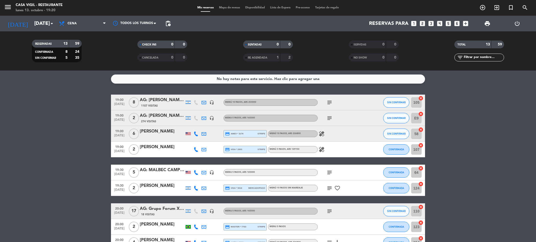
click at [42, 14] on div "menu Casa Vigil - Restaurante lunes 13. octubre - 19:20 Mis reservas Mapa de me…" at bounding box center [268, 8] width 536 height 16
click at [35, 27] on input "mar. 14 oct." at bounding box center [63, 23] width 63 height 11
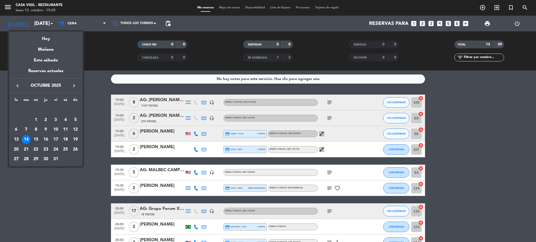
click at [34, 140] on div "15" at bounding box center [35, 139] width 9 height 9
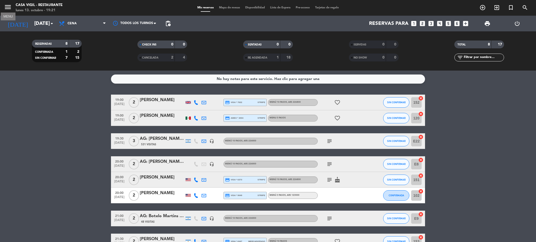
click at [8, 10] on icon "menu" at bounding box center [8, 7] width 8 height 8
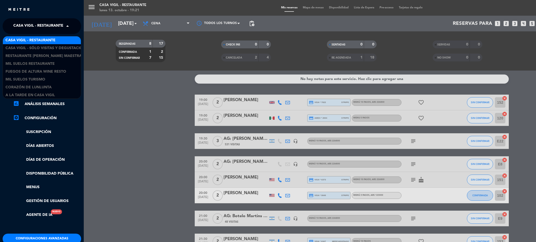
click at [26, 23] on span "Casa Vigil - Restaurante" at bounding box center [38, 26] width 50 height 11
click at [32, 48] on span "Casa Vigil - SÓLO Visitas y Degustaciones" at bounding box center [47, 48] width 85 height 6
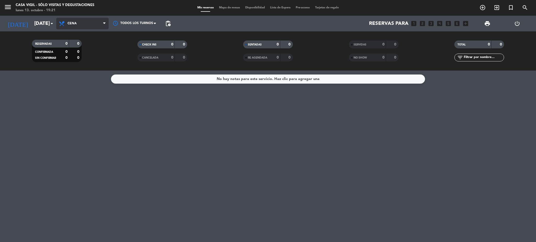
click at [69, 26] on span "Cena" at bounding box center [82, 24] width 52 height 12
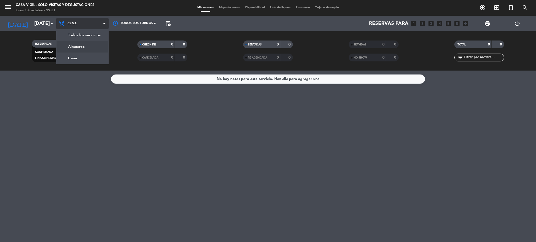
click at [77, 45] on div "menu Casa Vigil - SÓLO Visitas y Degustaciones lunes 13. octubre - 19:21 Mis re…" at bounding box center [268, 35] width 536 height 71
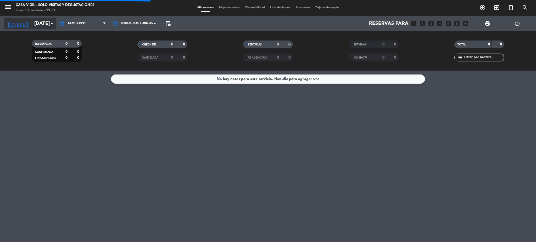
click at [34, 23] on input "mié. 15 oct." at bounding box center [63, 23] width 63 height 11
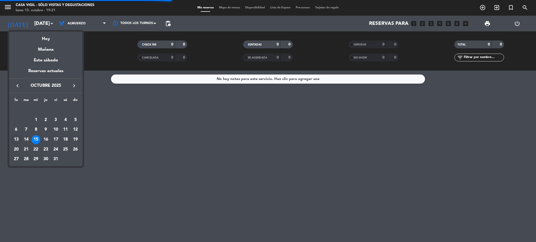
drag, startPoint x: 34, startPoint y: 23, endPoint x: 52, endPoint y: 39, distance: 23.9
click at [42, 36] on div "Hoy" at bounding box center [45, 37] width 73 height 11
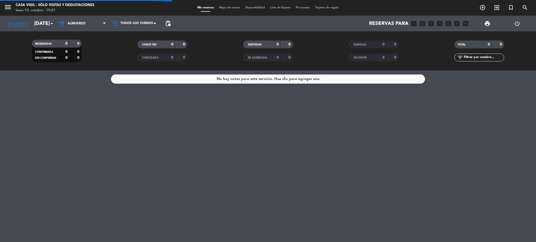
type input "[DATE]"
click at [489, 60] on input "text" at bounding box center [483, 58] width 41 height 6
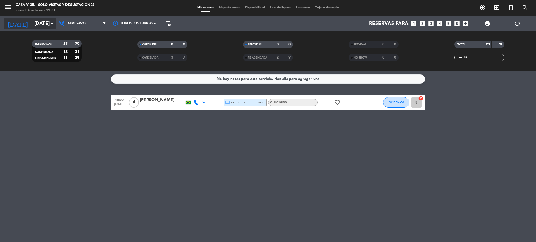
type input "lis"
click at [40, 23] on input "[DATE]" at bounding box center [63, 23] width 63 height 11
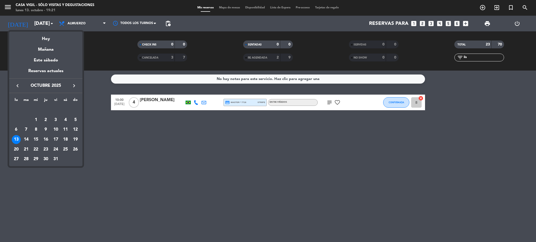
click at [25, 139] on div "14" at bounding box center [26, 139] width 9 height 9
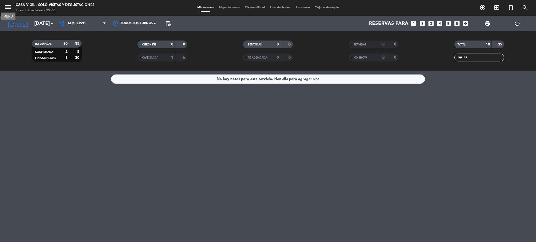
click at [8, 4] on icon "menu" at bounding box center [8, 7] width 8 height 8
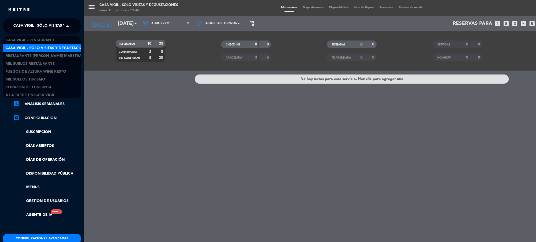
click at [25, 22] on span "Casa Vigil - SÓLO Visitas y Degustaciones" at bounding box center [55, 26] width 85 height 11
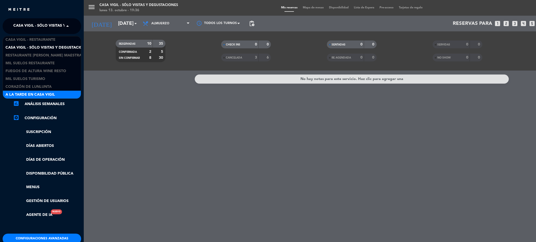
click at [39, 92] on span "A la tarde en Casa Vigil" at bounding box center [29, 95] width 49 height 6
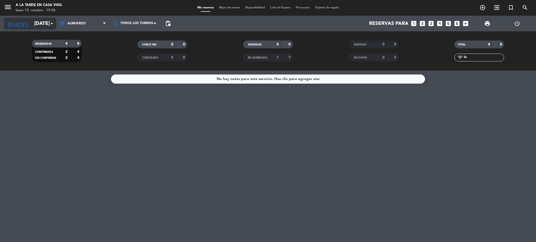
click at [32, 26] on input "mar. 14 oct." at bounding box center [63, 23] width 63 height 11
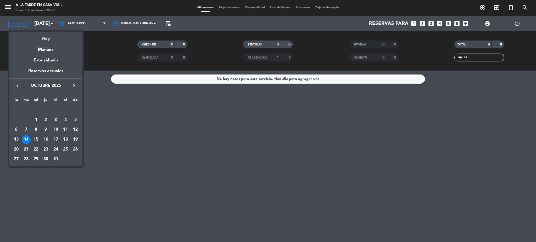
click at [57, 39] on div "Hoy" at bounding box center [45, 37] width 73 height 11
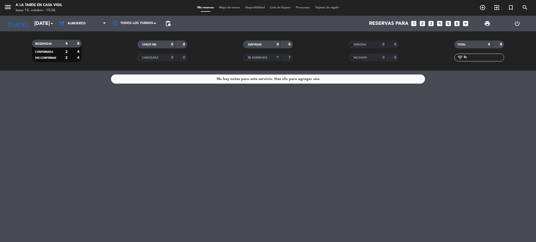
type input "[DATE]"
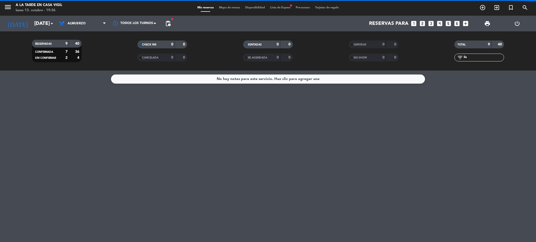
drag, startPoint x: 473, startPoint y: 59, endPoint x: 439, endPoint y: 55, distance: 34.5
click at [441, 55] on div "filter_list lis" at bounding box center [479, 58] width 106 height 8
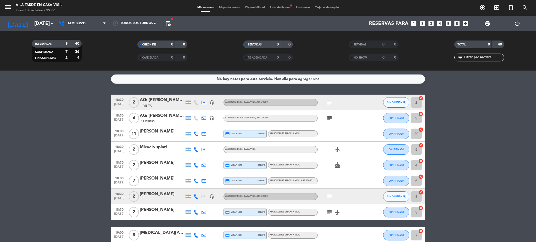
click at [479, 58] on input "text" at bounding box center [483, 58] width 41 height 6
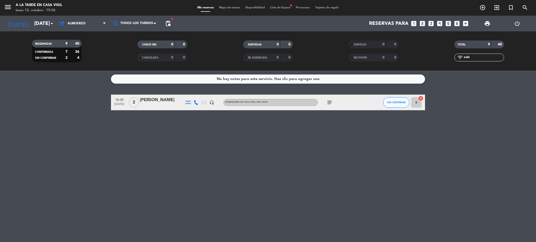
type input "sole"
click at [195, 102] on icon at bounding box center [196, 102] width 5 height 5
click at [195, 93] on button "Copiar content_paste" at bounding box center [195, 93] width 16 height 5
click at [6, 6] on icon "menu" at bounding box center [8, 7] width 8 height 8
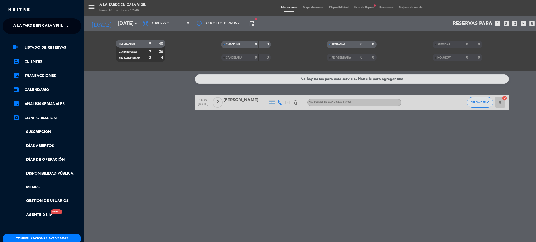
click at [32, 27] on span "A la tarde en Casa Vigil" at bounding box center [37, 26] width 49 height 11
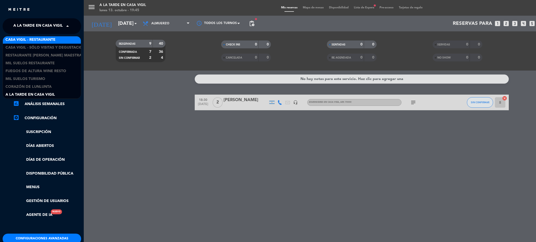
click at [38, 41] on span "Casa Vigil - Restaurante" at bounding box center [30, 40] width 50 height 6
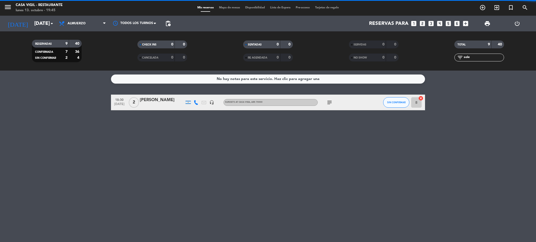
drag, startPoint x: 476, startPoint y: 56, endPoint x: 430, endPoint y: 57, distance: 46.3
click at [430, 57] on div "filter_list sole" at bounding box center [479, 58] width 106 height 8
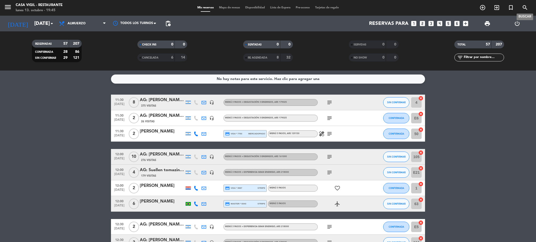
click at [526, 8] on icon "search" at bounding box center [525, 7] width 6 height 6
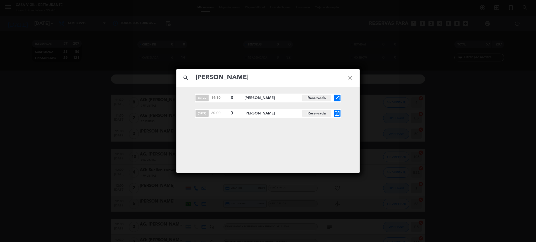
type input "pablo sca"
click at [336, 114] on icon "open_in_new" at bounding box center [337, 113] width 6 height 6
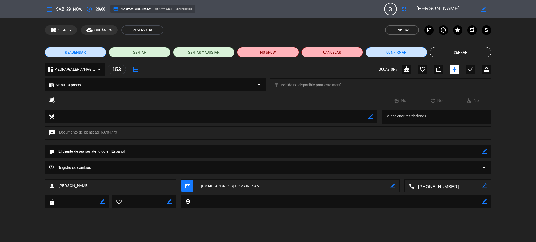
click at [85, 53] on button "REAGENDAR" at bounding box center [75, 52] width 61 height 10
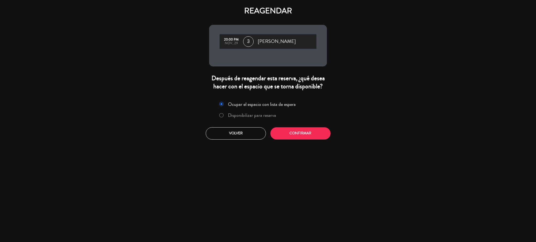
click at [246, 114] on label "Disponibilizar para reserva" at bounding box center [252, 115] width 48 height 5
click at [294, 133] on button "Confirmar" at bounding box center [300, 133] width 60 height 12
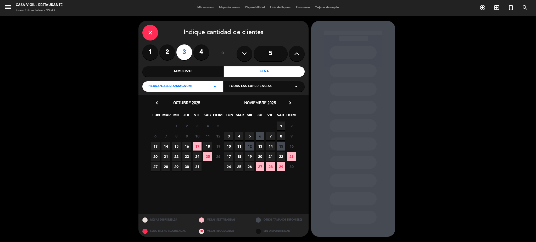
click at [184, 74] on div "Almuerzo" at bounding box center [182, 71] width 81 height 10
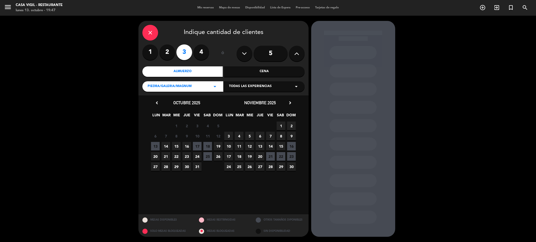
click at [280, 168] on span "29" at bounding box center [281, 166] width 9 height 9
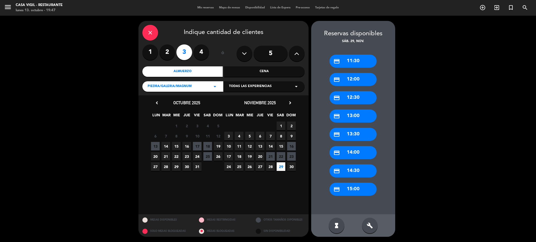
click at [357, 80] on div "credit_card 12:00" at bounding box center [352, 79] width 47 height 13
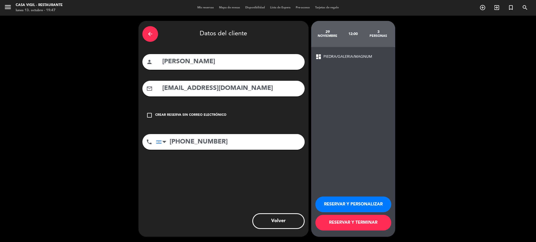
click at [357, 203] on button "RESERVAR Y PERSONALIZAR" at bounding box center [353, 205] width 76 height 16
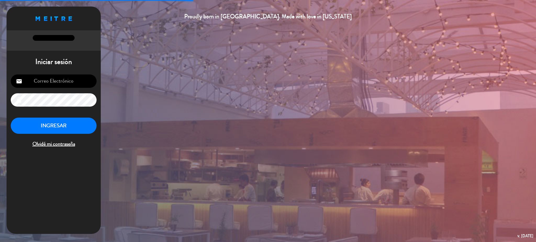
type input "[EMAIL_ADDRESS][DOMAIN_NAME]"
click at [57, 130] on button "INGRESAR" at bounding box center [54, 126] width 86 height 16
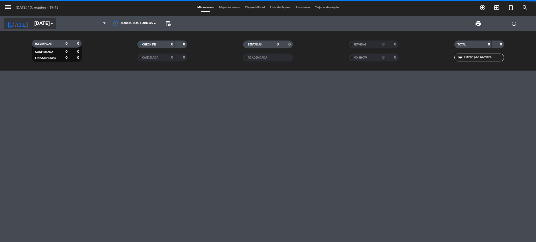
click at [35, 22] on input "[DATE]" at bounding box center [63, 23] width 63 height 11
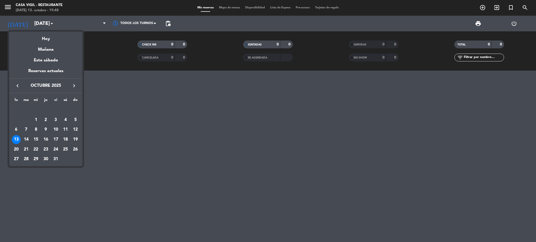
click at [72, 86] on icon "keyboard_arrow_right" at bounding box center [74, 86] width 6 height 6
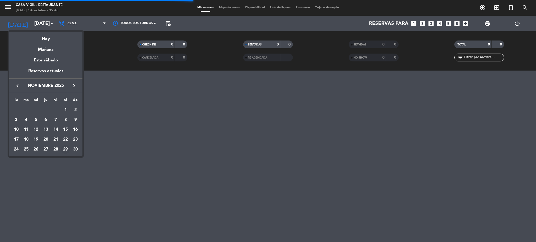
click at [64, 149] on div "29" at bounding box center [65, 149] width 9 height 9
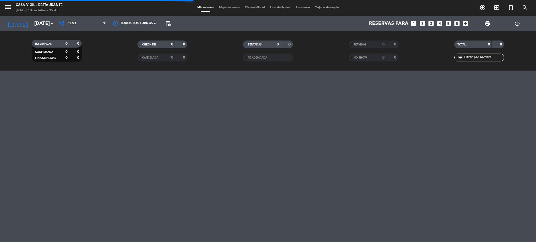
type input "[DATE]"
click at [81, 26] on span "Cena" at bounding box center [82, 24] width 52 height 12
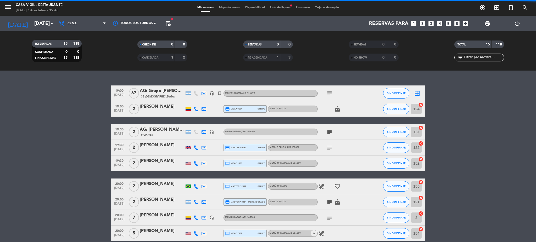
click at [81, 47] on div "CONFIRMADA 0 0 SIN CONFIRMAR 15 118" at bounding box center [57, 53] width 50 height 19
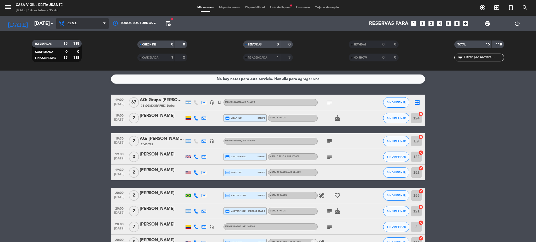
click at [80, 26] on span "Cena" at bounding box center [82, 24] width 52 height 12
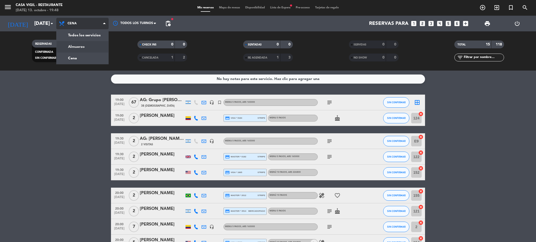
click at [80, 48] on div "menu Casa [PERSON_NAME] - Restaurante [DATE] 13. octubre - 19:48 Mis reservas M…" at bounding box center [268, 35] width 536 height 71
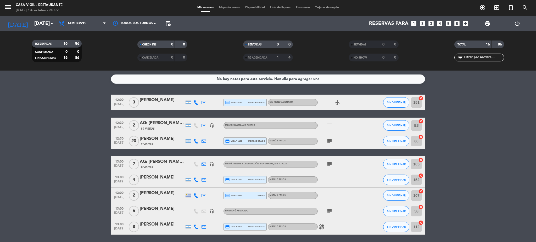
click at [153, 100] on div "[PERSON_NAME]" at bounding box center [162, 100] width 44 height 7
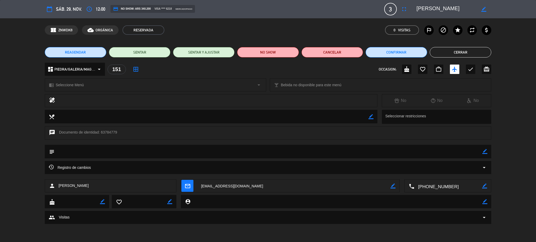
click at [109, 86] on div "chrome_reader_mode Seleccione Menú arrow_drop_down" at bounding box center [155, 85] width 221 height 13
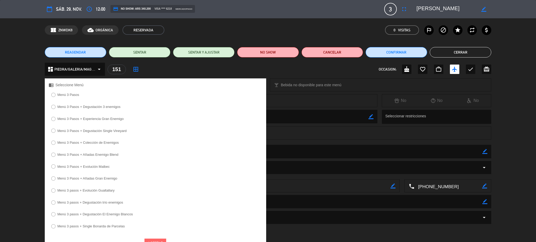
click at [69, 93] on label "Menú 3 Pasos" at bounding box center [68, 94] width 22 height 3
select select
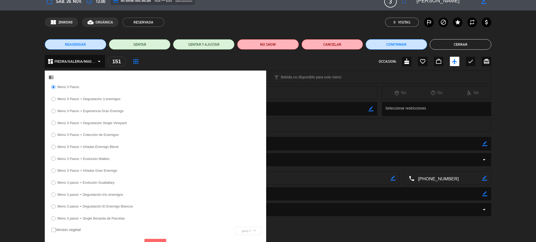
scroll to position [22, 0]
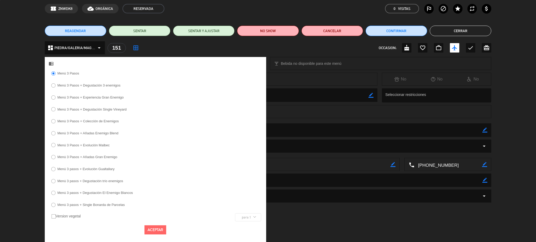
click at [158, 229] on button "Aceptar" at bounding box center [155, 230] width 22 height 9
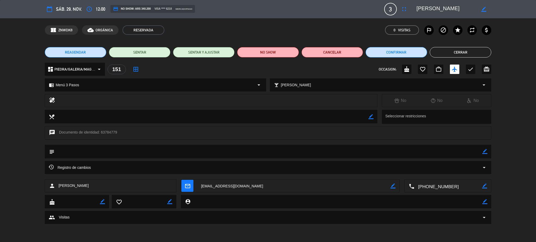
scroll to position [0, 0]
